Goal: Check status: Check status

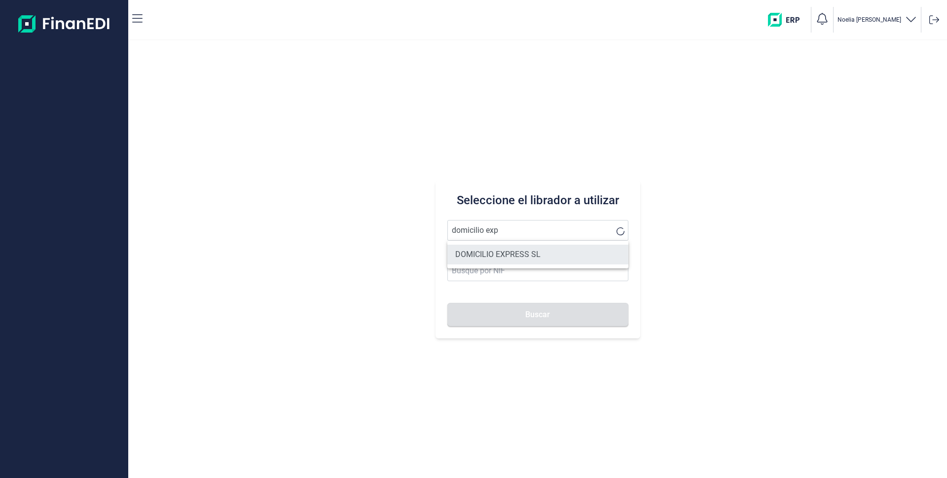
click at [497, 252] on li "DOMICILIO EXPRESS SL" at bounding box center [537, 255] width 181 height 20
type input "DOMICILIO EXPRESS SL"
type input "B45914660"
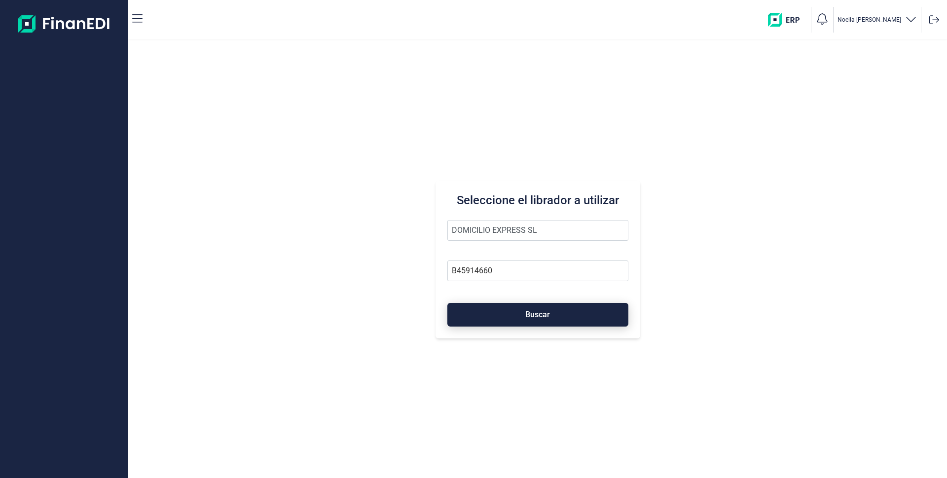
click at [535, 311] on span "Buscar" at bounding box center [537, 314] width 25 height 7
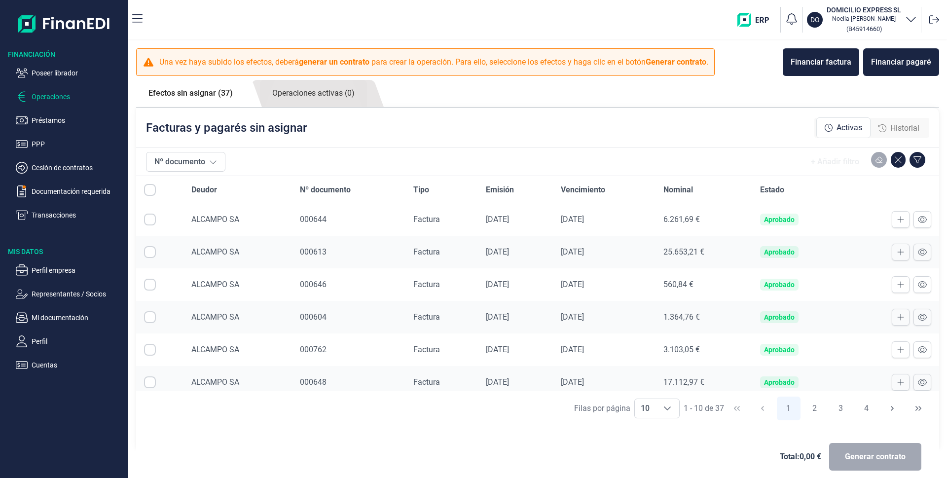
scroll to position [139, 0]
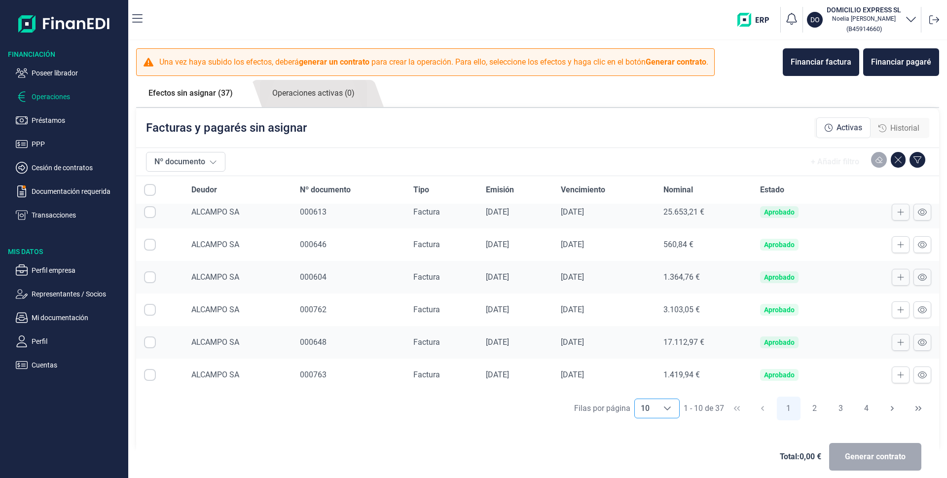
click at [665, 410] on icon "Choose" at bounding box center [668, 409] width 8 height 8
click at [649, 386] on li "20" at bounding box center [652, 387] width 45 height 24
type input "20"
